Goal: Transaction & Acquisition: Download file/media

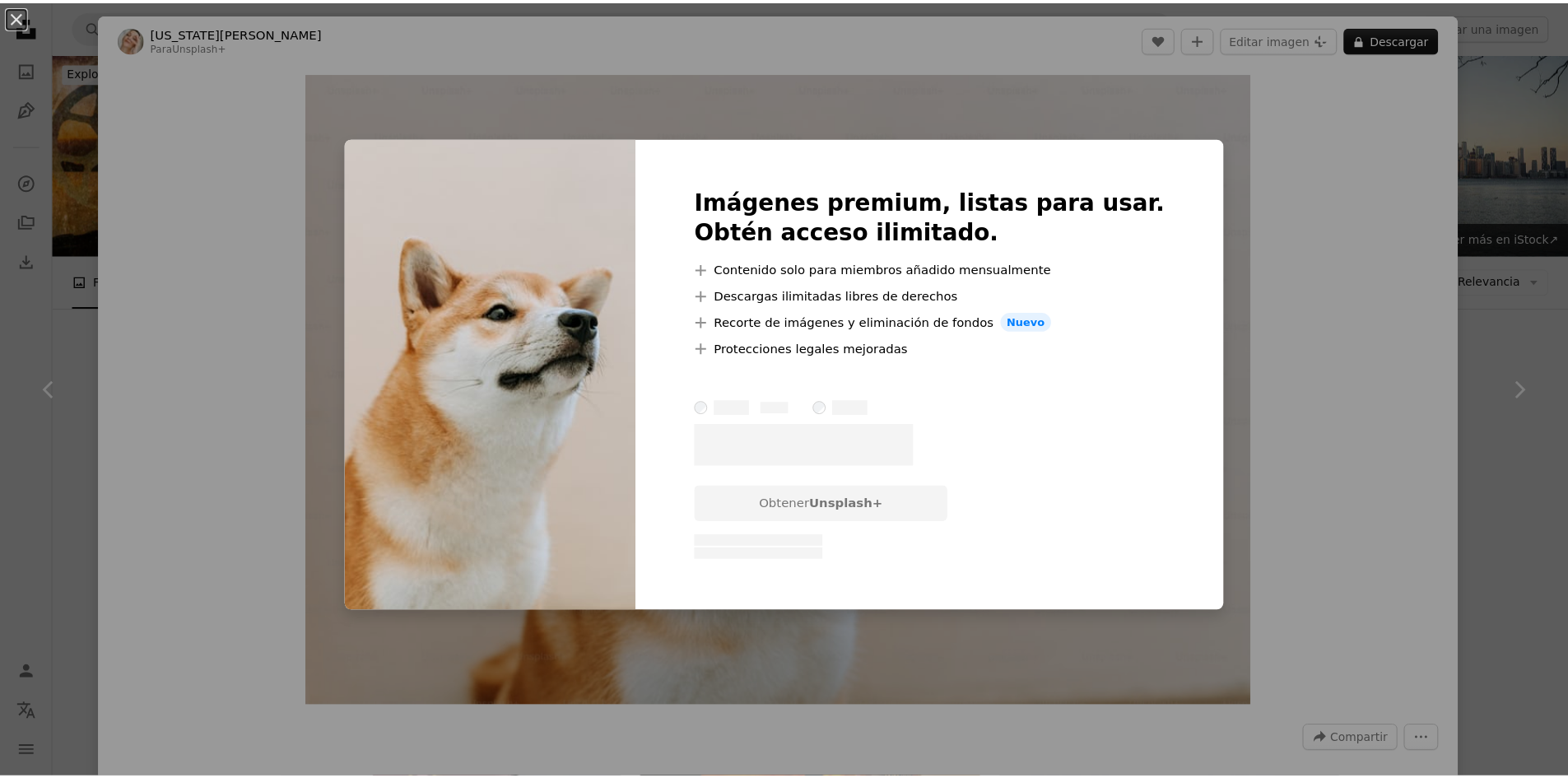
scroll to position [247, 0]
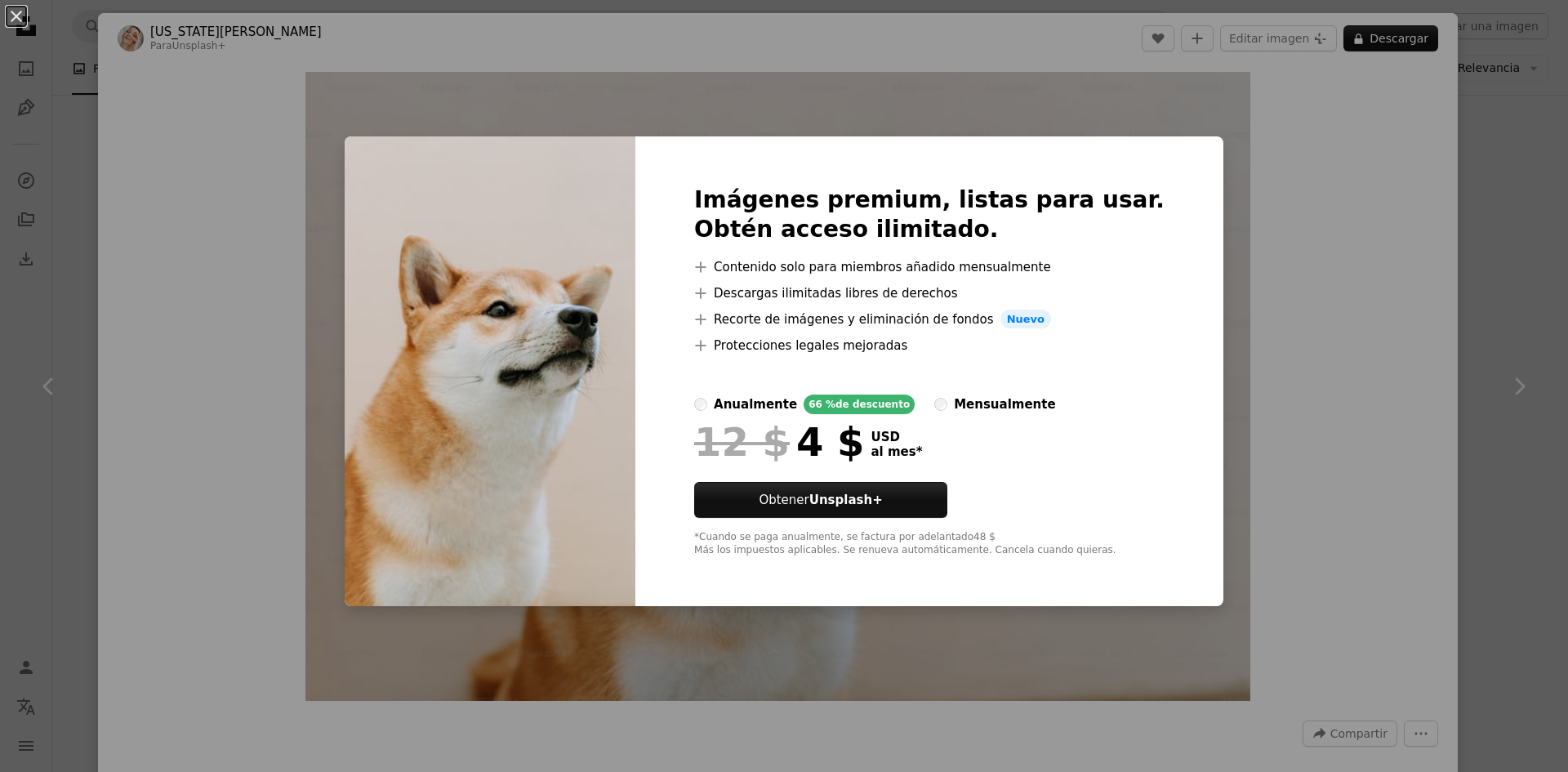
click at [937, 72] on div "An X shape Imágenes premium, listas para usar. Obtén acceso ilimitado. A plus s…" at bounding box center [784, 386] width 1568 height 772
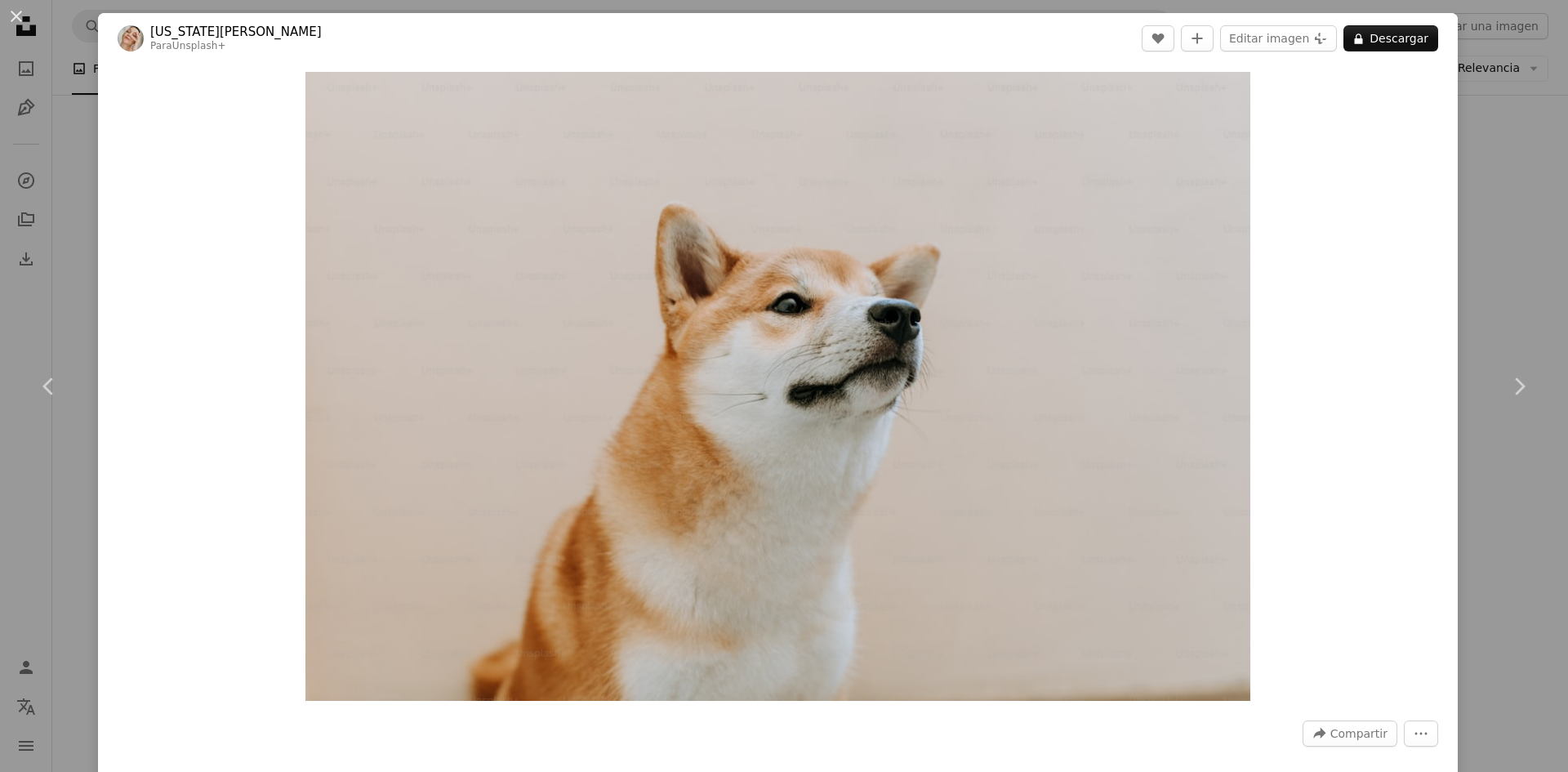
click at [1537, 88] on div "An X shape Chevron left Chevron right [US_STATE][PERSON_NAME] Para Unsplash+ A …" at bounding box center [784, 386] width 1568 height 772
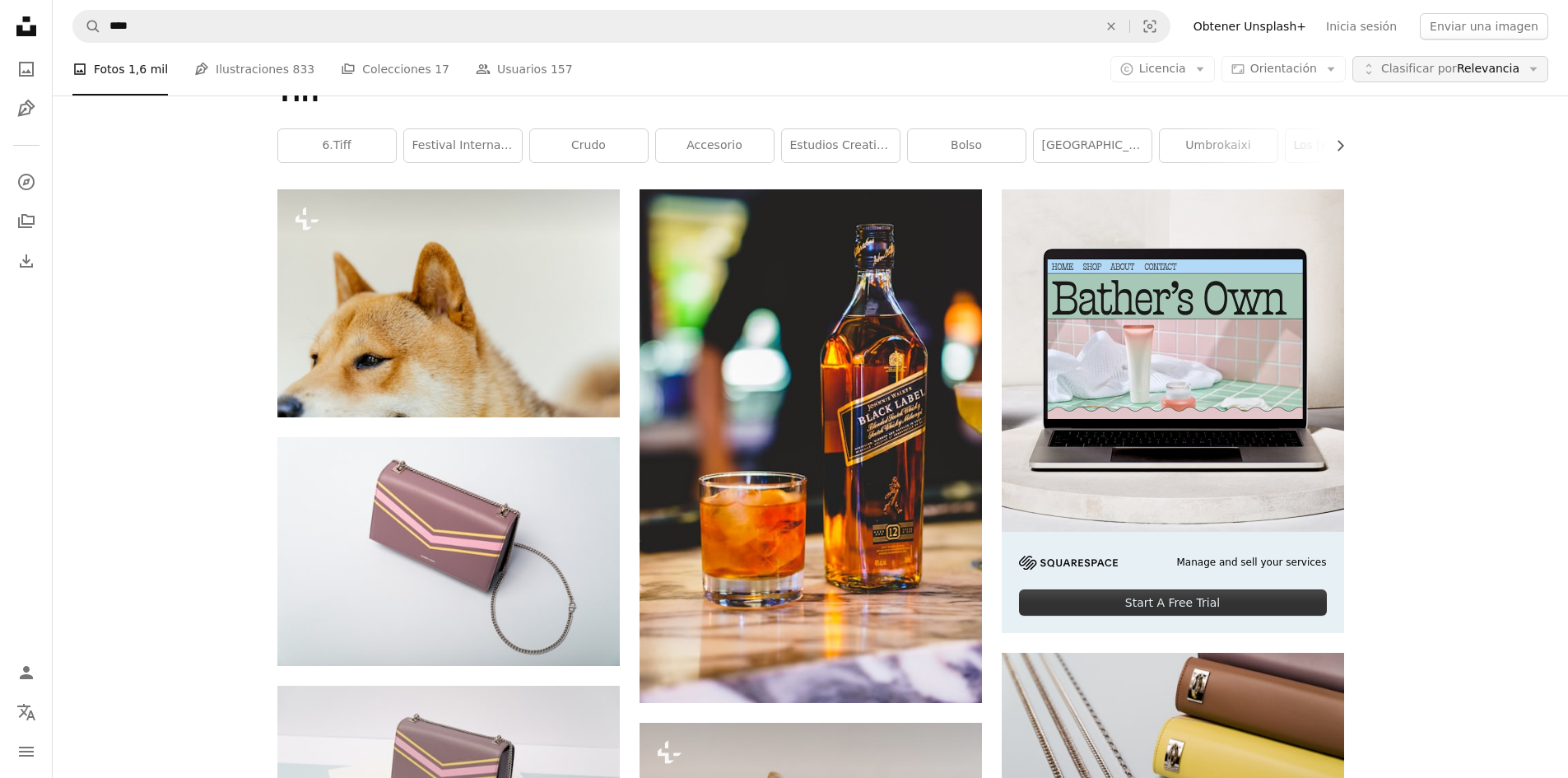
click at [1516, 67] on span "Clasificar por Relevancia" at bounding box center [1450, 69] width 138 height 16
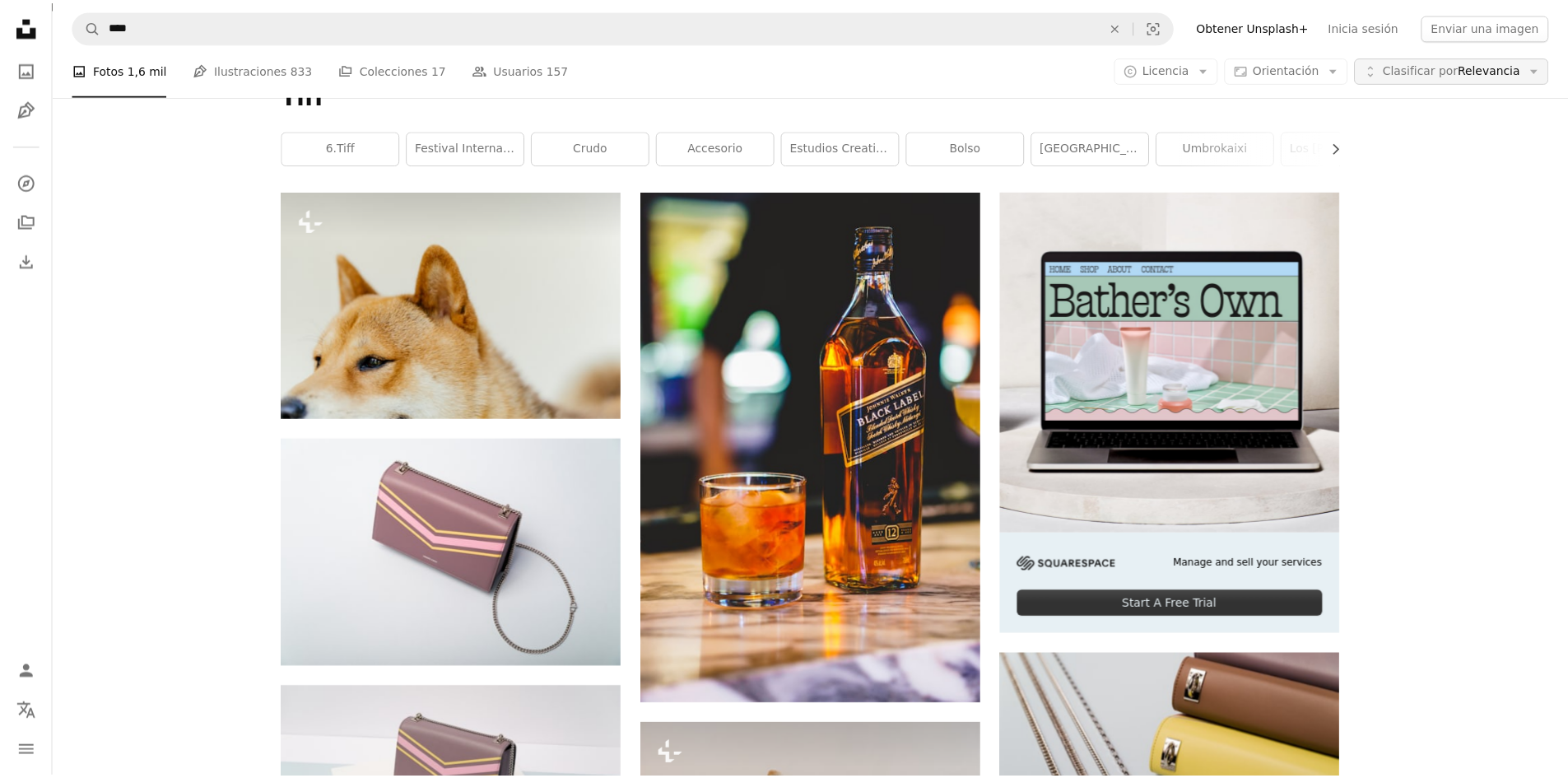
scroll to position [247, 0]
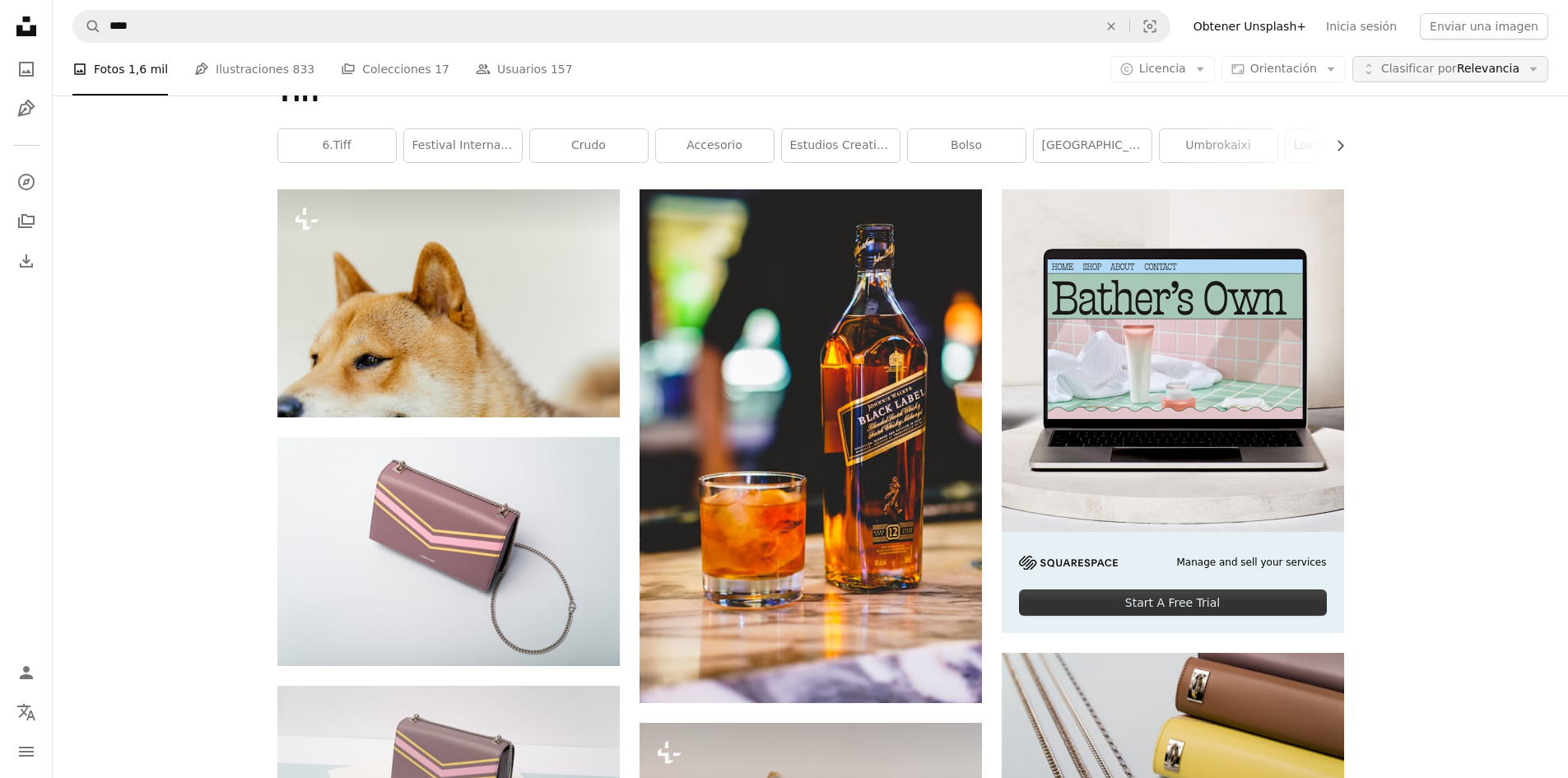
click at [1516, 67] on span "Clasificar por Relevancia" at bounding box center [1450, 69] width 138 height 16
click at [1186, 64] on span "Licencia" at bounding box center [1162, 69] width 47 height 14
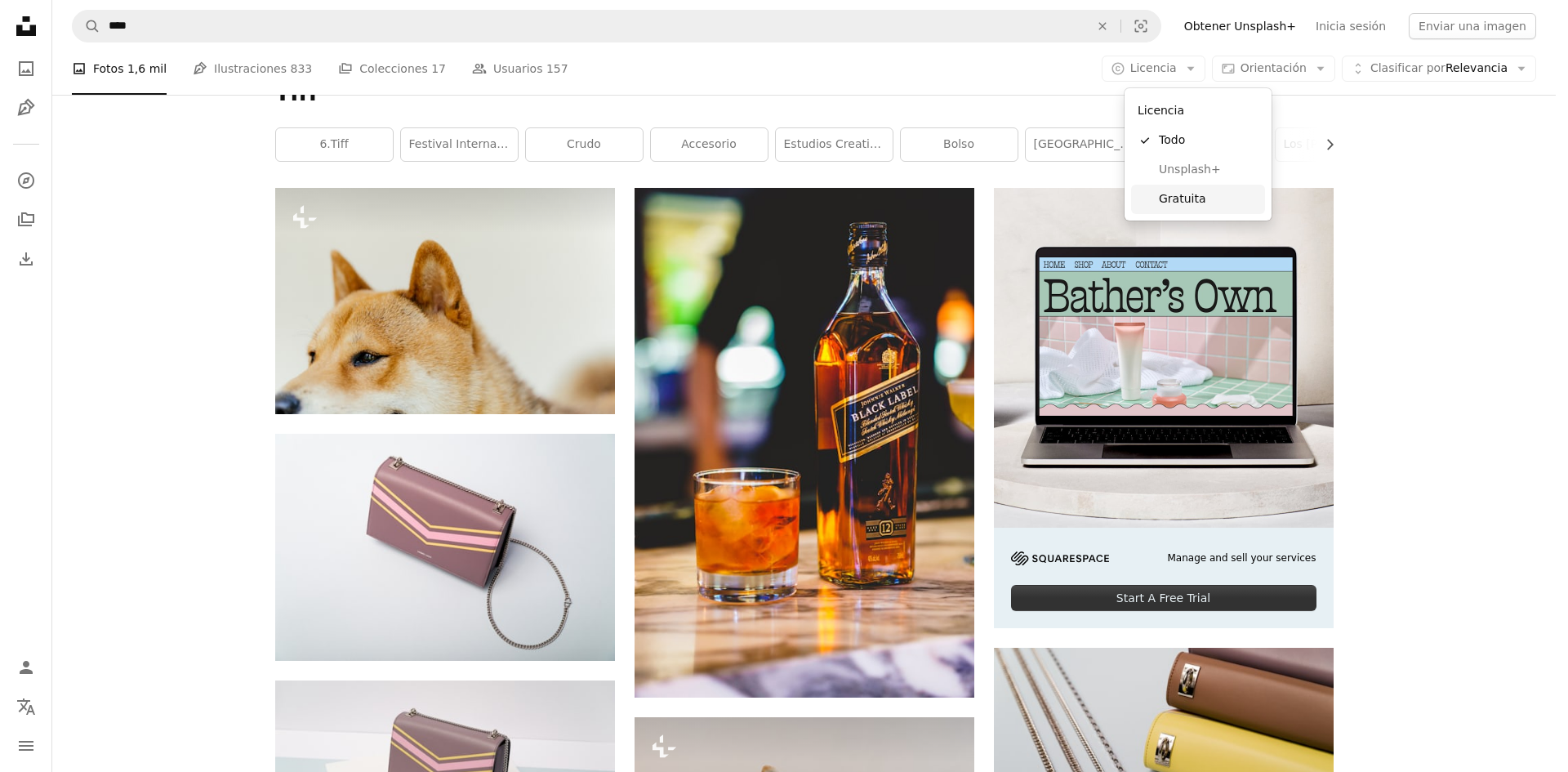
click at [1190, 199] on span "Gratuita" at bounding box center [1209, 199] width 100 height 16
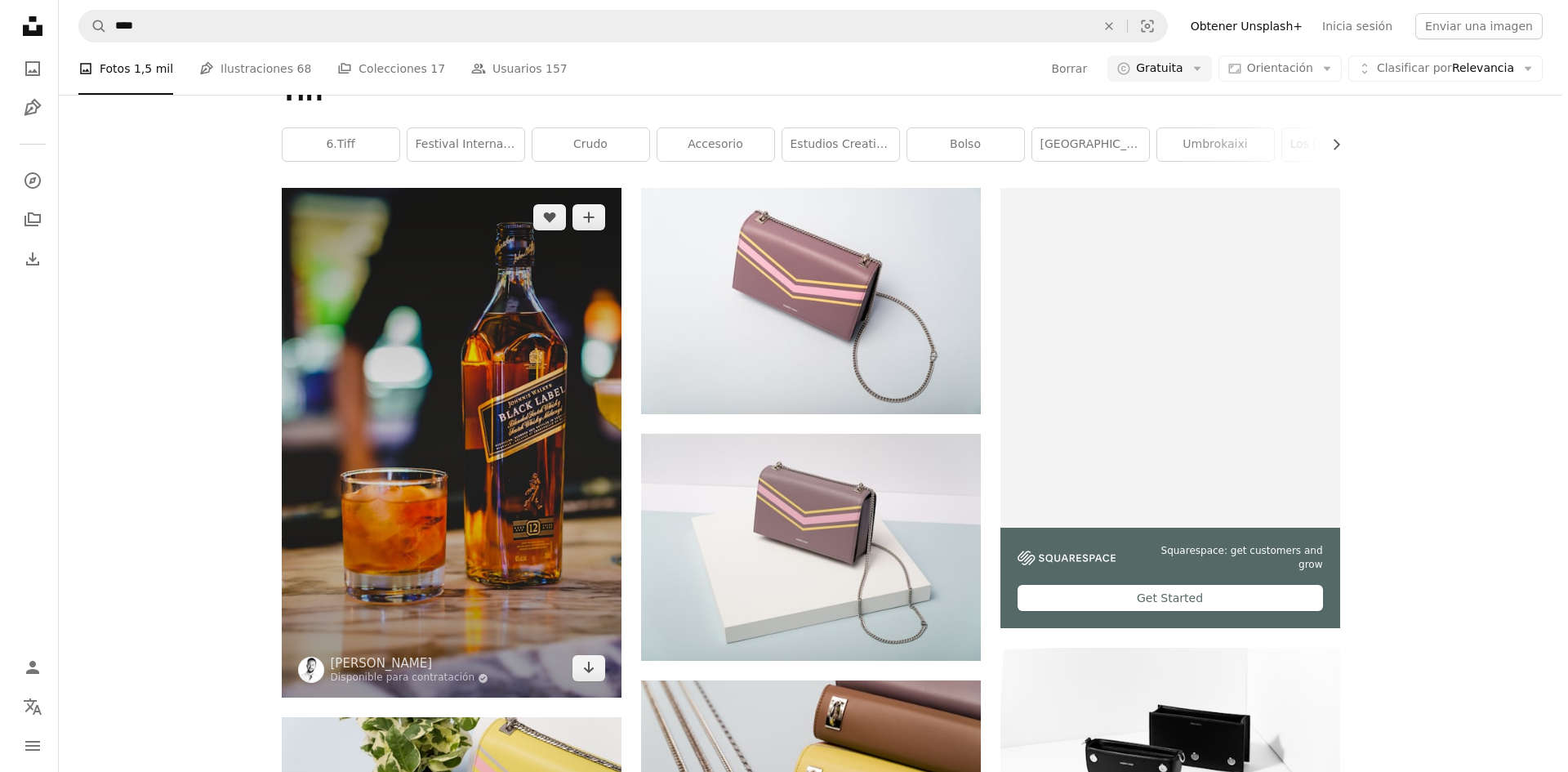
scroll to position [246, 0]
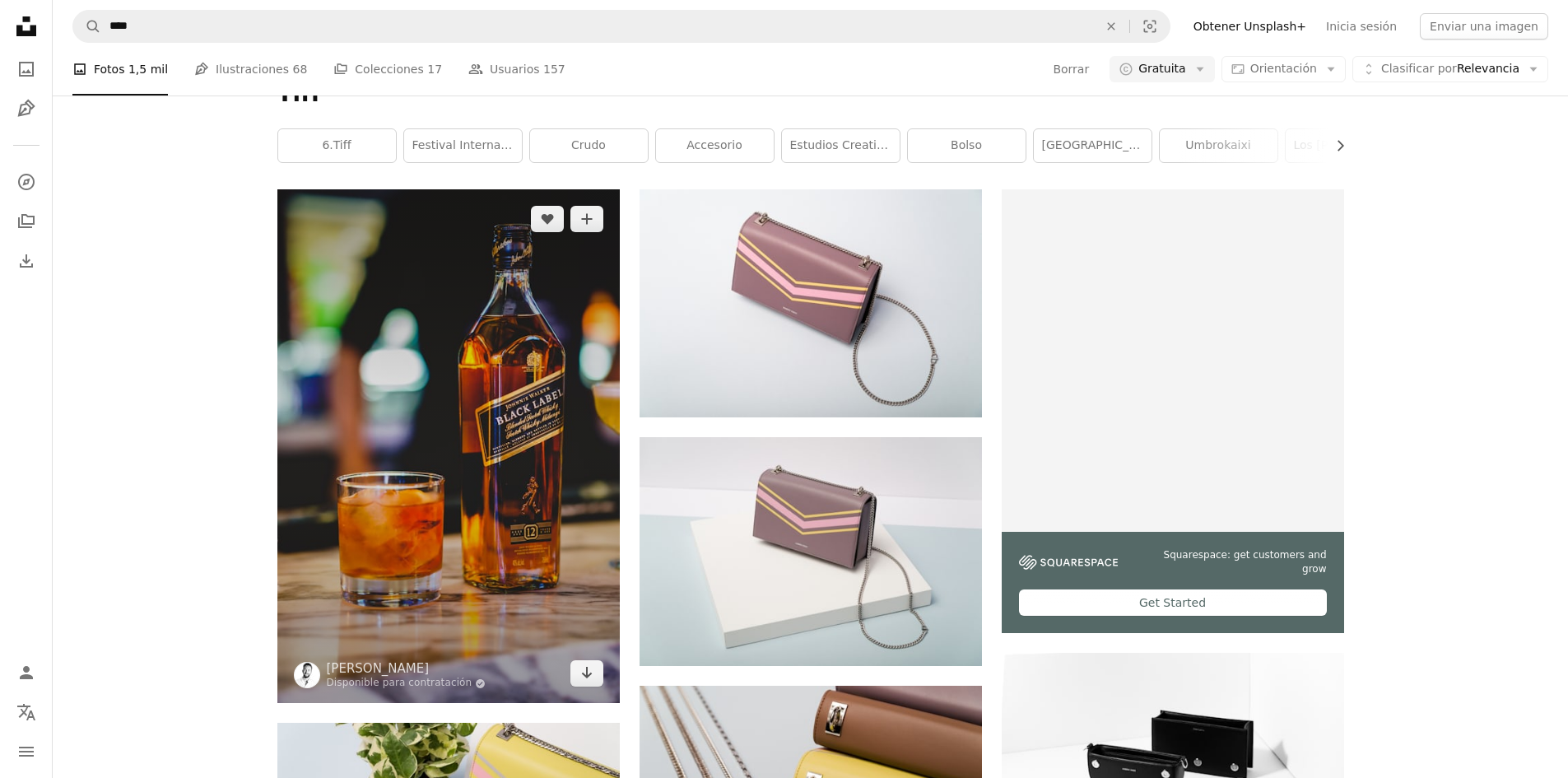
click at [469, 311] on img at bounding box center [448, 447] width 343 height 514
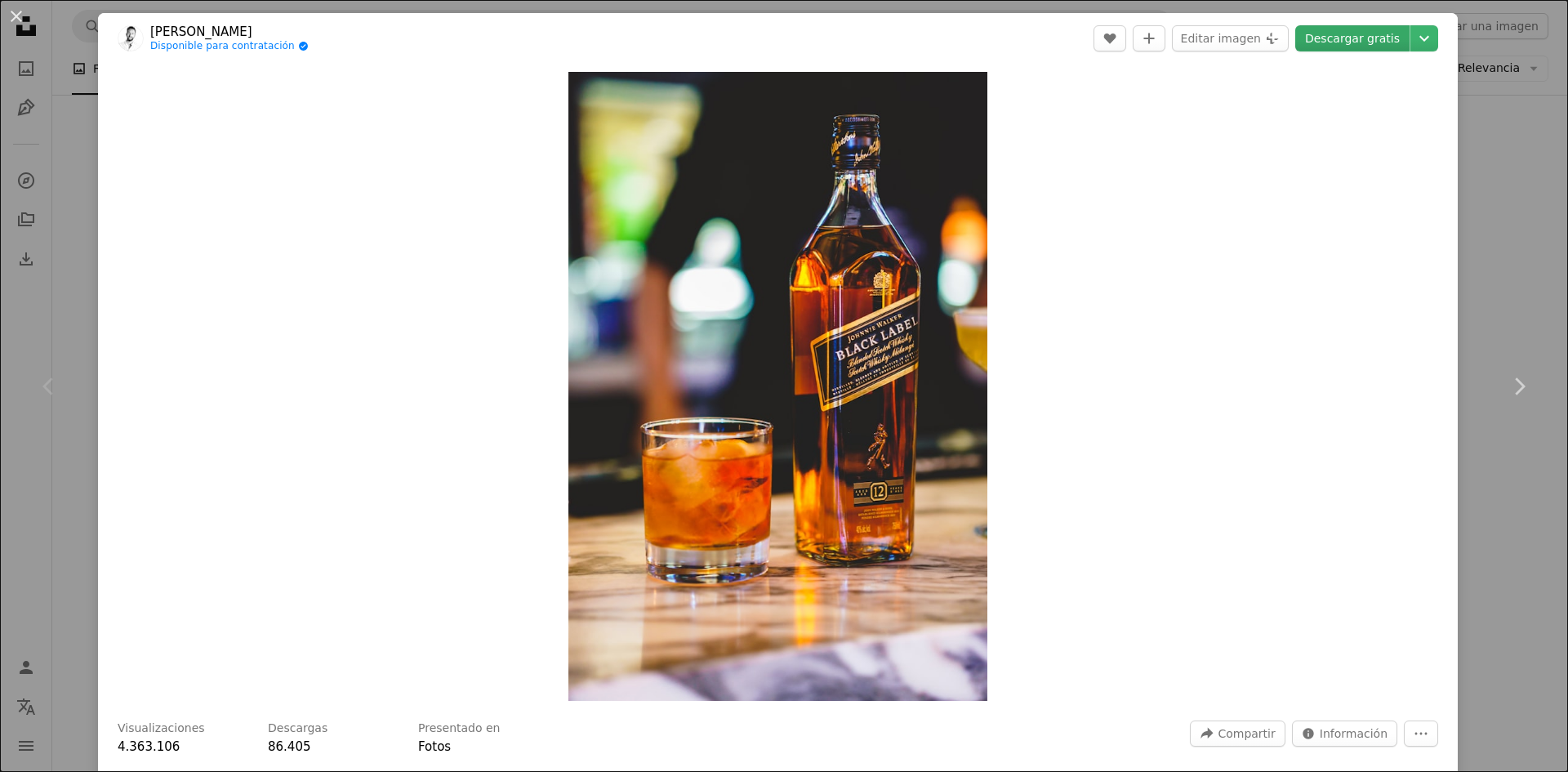
click at [1357, 42] on link "Descargar gratis" at bounding box center [1352, 37] width 114 height 26
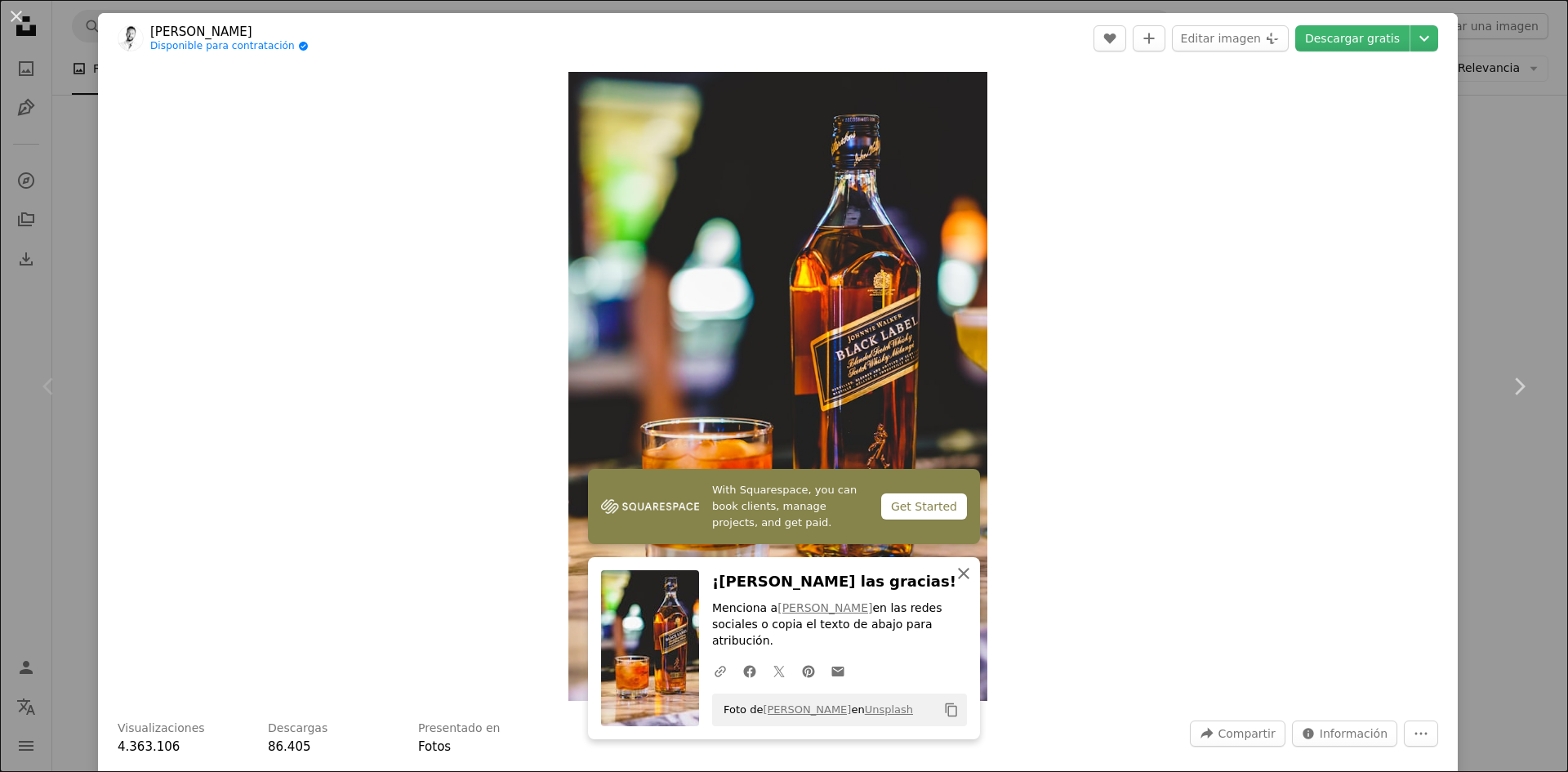
click at [957, 583] on icon "An X shape" at bounding box center [963, 573] width 19 height 19
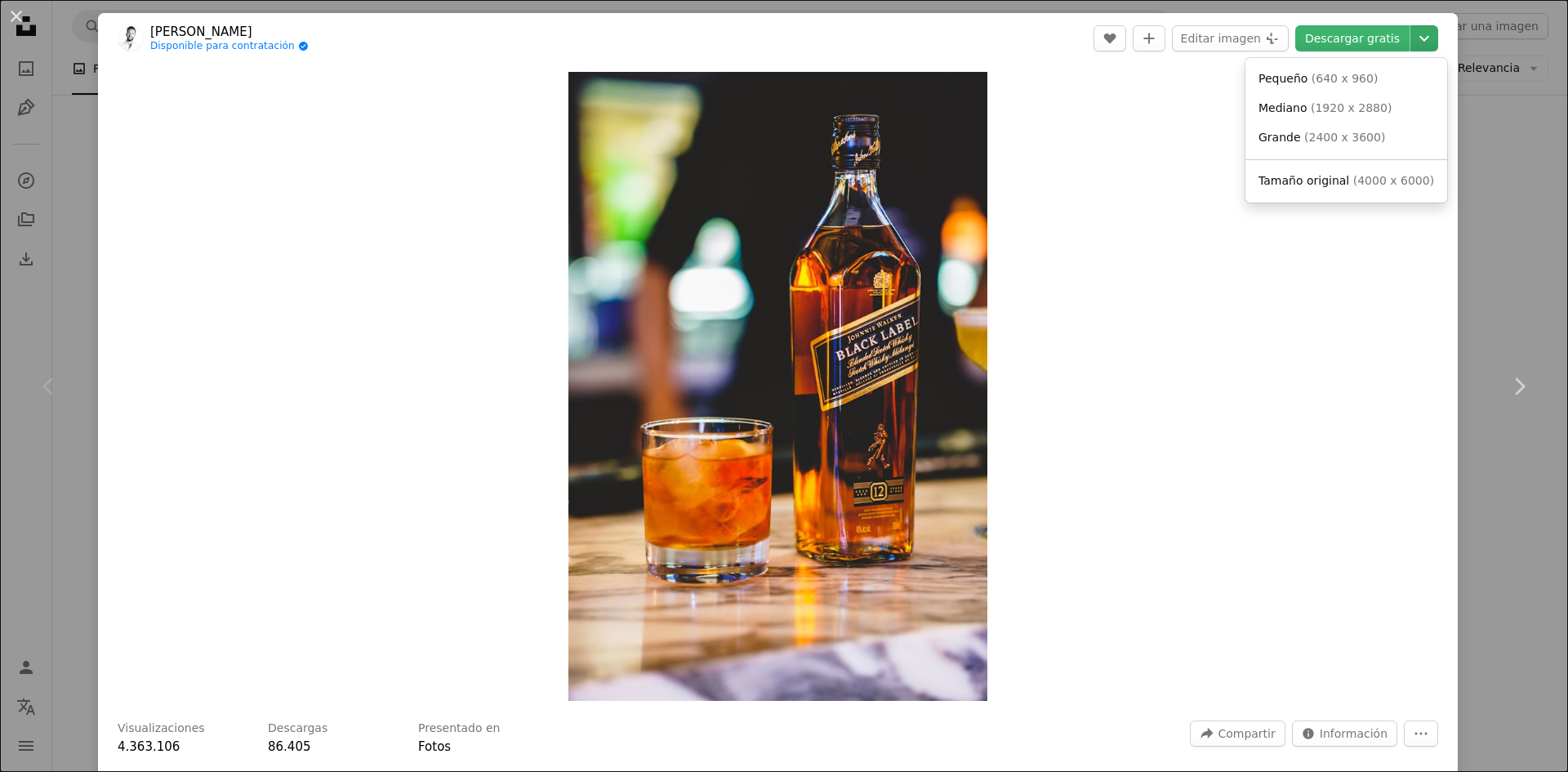
click at [1422, 49] on button "Chevron down" at bounding box center [1424, 37] width 28 height 26
click at [1383, 187] on span "( 4000 x 6000 )" at bounding box center [1394, 181] width 81 height 13
